Goal: Navigation & Orientation: Find specific page/section

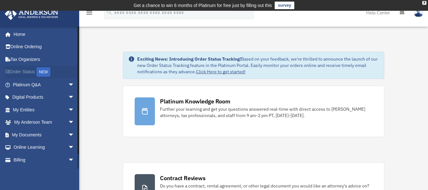
click at [46, 74] on div "NEW" at bounding box center [43, 72] width 14 height 10
click at [68, 94] on span "arrow_drop_down" at bounding box center [74, 97] width 13 height 13
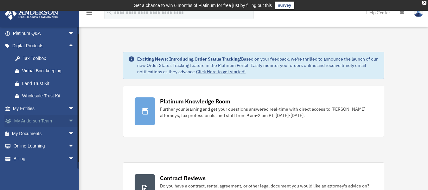
scroll to position [53, 0]
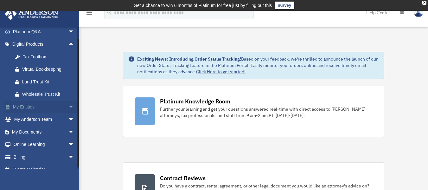
click at [68, 105] on span "arrow_drop_down" at bounding box center [74, 106] width 13 height 13
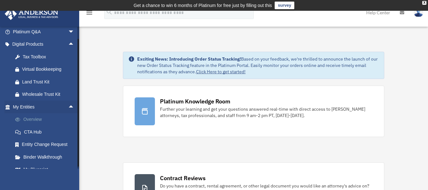
click at [34, 118] on link "Overview" at bounding box center [46, 119] width 75 height 13
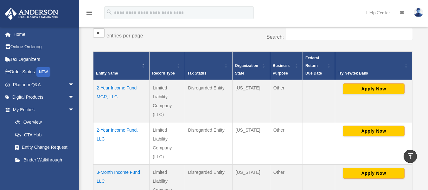
scroll to position [116, 0]
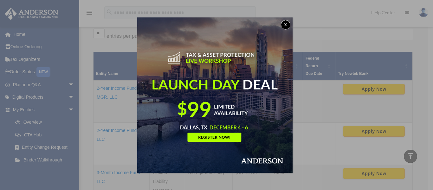
click at [290, 23] on button "x" at bounding box center [286, 25] width 10 height 10
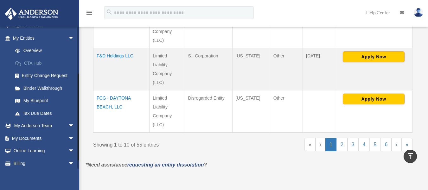
scroll to position [74, 0]
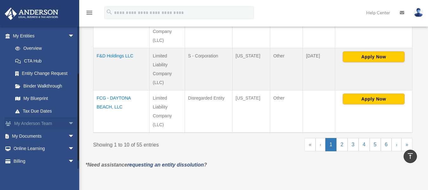
click at [68, 123] on span "arrow_drop_down" at bounding box center [74, 123] width 13 height 13
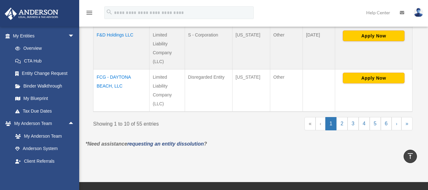
scroll to position [507, 0]
